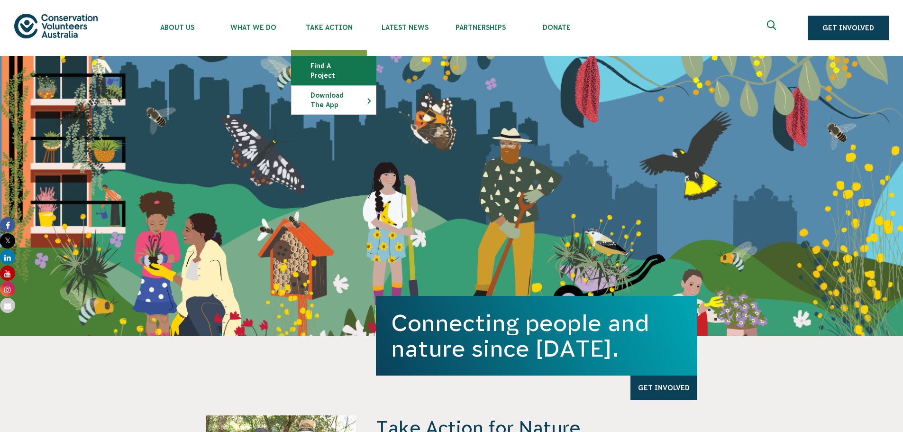
click at [325, 65] on link "Find a project" at bounding box center [333, 70] width 84 height 28
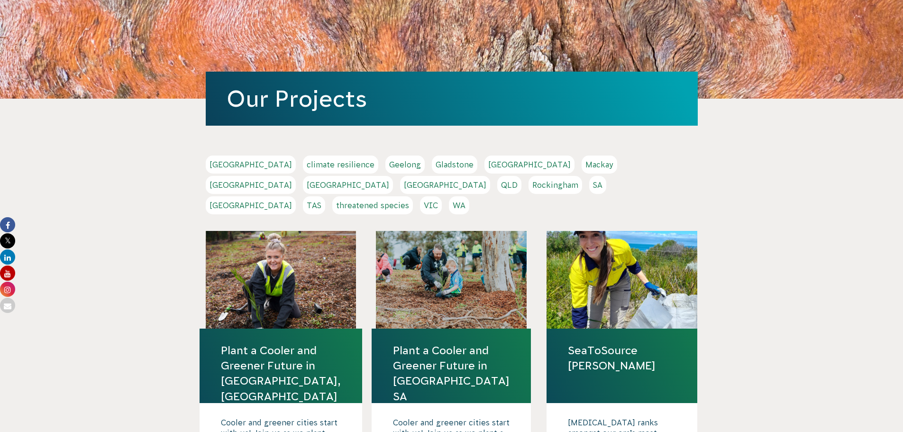
scroll to position [95, 0]
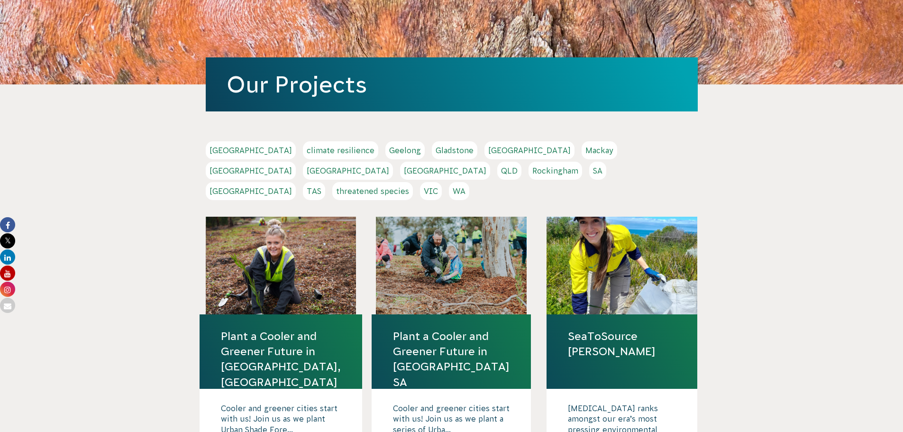
click at [296, 162] on link "Melbourne" at bounding box center [251, 171] width 90 height 18
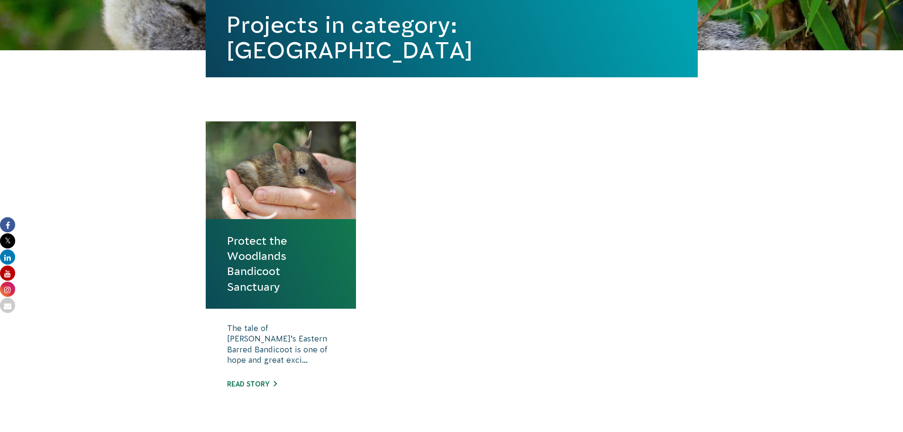
scroll to position [237, 0]
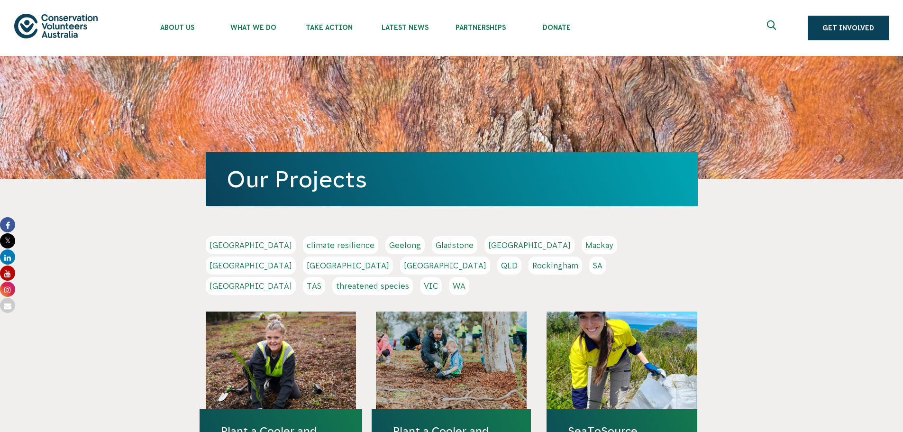
scroll to position [95, 0]
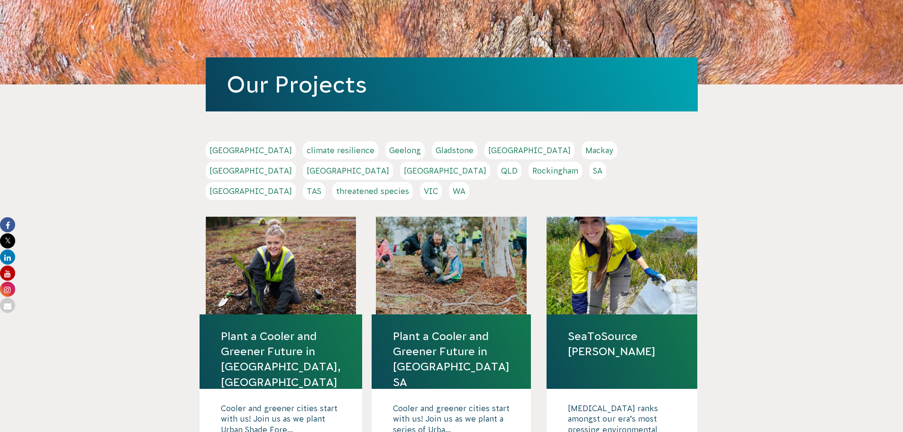
click at [633, 155] on div "Adelaide climate resilience Geelong Gladstone Hobart Mackay Melbourne NSW Perth…" at bounding box center [452, 171] width 492 height 61
click at [490, 162] on link "Perth" at bounding box center [445, 171] width 90 height 18
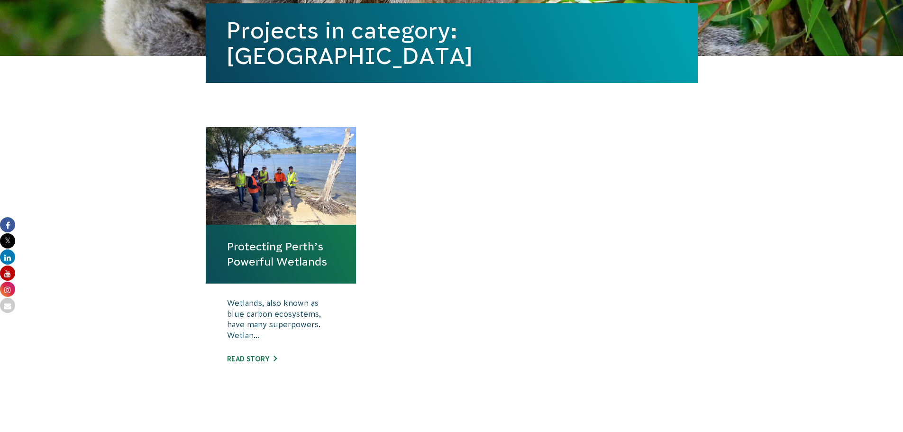
scroll to position [237, 0]
click at [341, 235] on h4 "Protecting Perth’s Powerful Wetlands" at bounding box center [281, 254] width 151 height 59
click at [259, 326] on p "Wetlands, also known as blue carbon ecosystems, have many superpowers. Wetlan..." at bounding box center [281, 321] width 108 height 47
click at [258, 359] on link "Read story" at bounding box center [252, 359] width 50 height 8
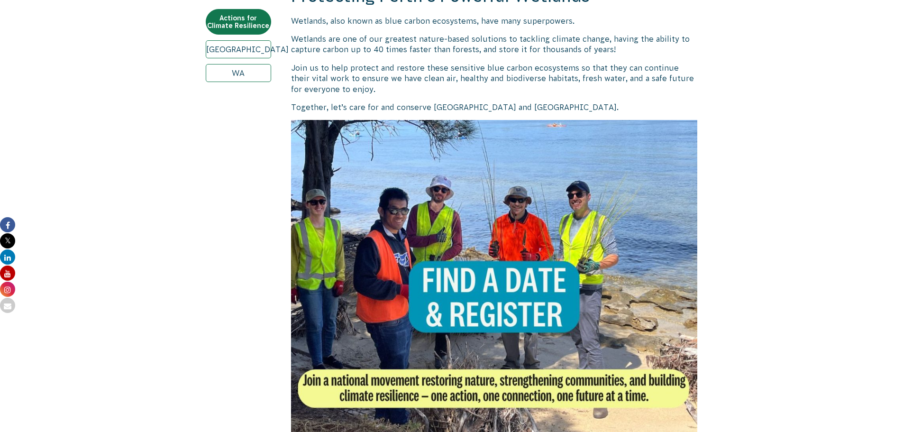
scroll to position [379, 0]
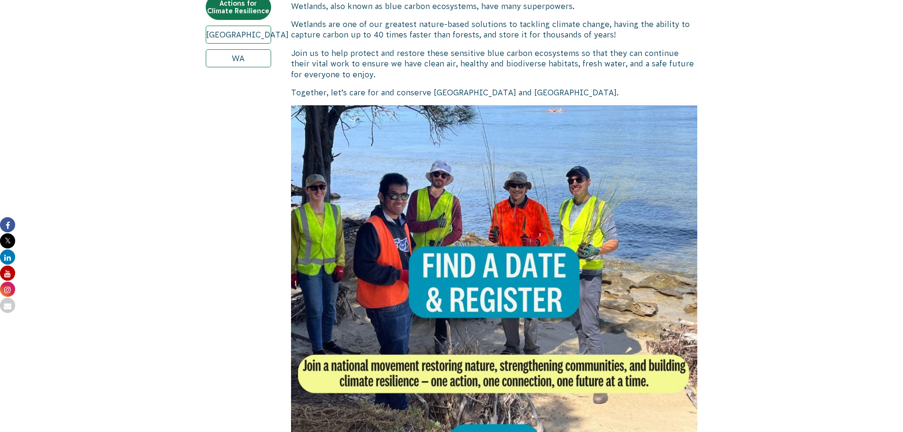
click at [413, 228] on img at bounding box center [494, 308] width 407 height 407
